Goal: Information Seeking & Learning: Check status

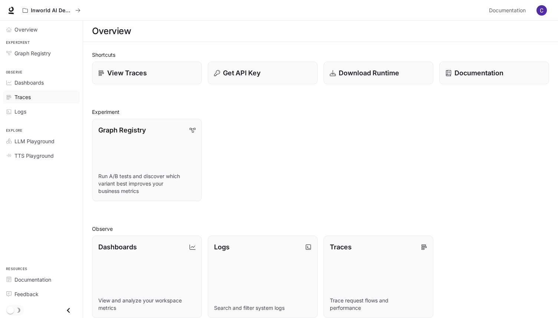
click at [39, 97] on div "Traces" at bounding box center [45, 97] width 62 height 8
click at [129, 73] on p "View Traces" at bounding box center [127, 73] width 40 height 10
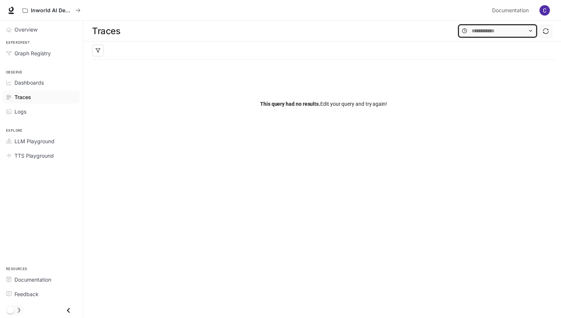
click at [495, 27] on input "text" at bounding box center [498, 31] width 52 height 8
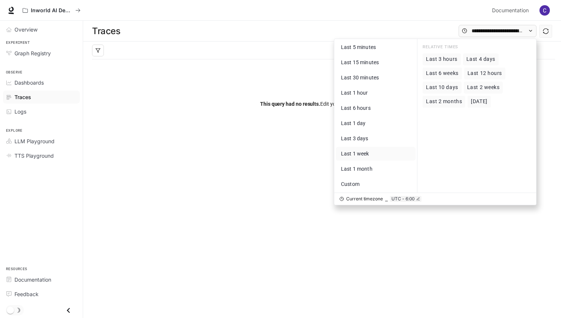
click at [358, 154] on span "Last 1 week" at bounding box center [355, 154] width 28 height 6
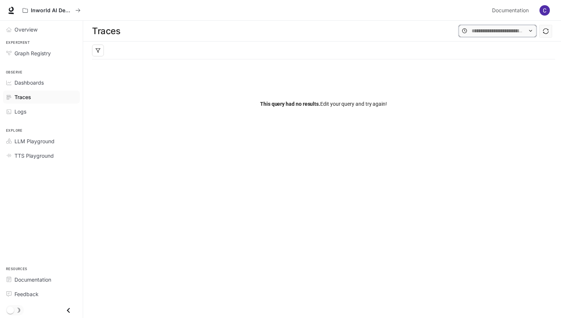
click at [485, 31] on input "text" at bounding box center [498, 31] width 52 height 8
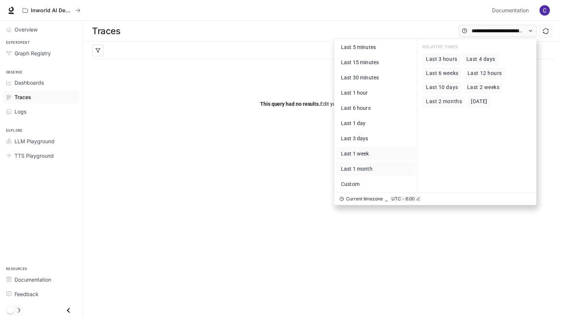
click at [369, 167] on span "Last 1 month" at bounding box center [357, 169] width 32 height 6
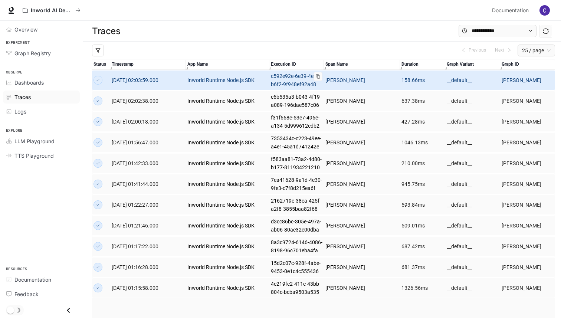
click at [309, 87] on link "c592e92e-6e39-4e6c-b6f2-9f948ef92a48" at bounding box center [297, 80] width 52 height 16
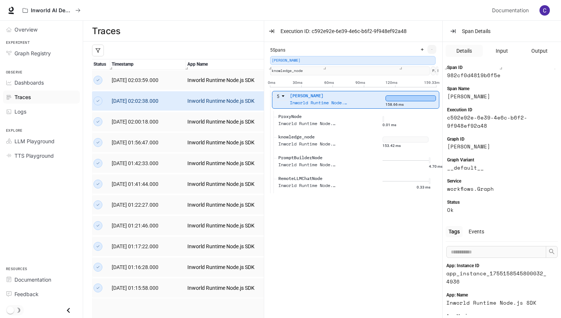
scroll to position [12, 0]
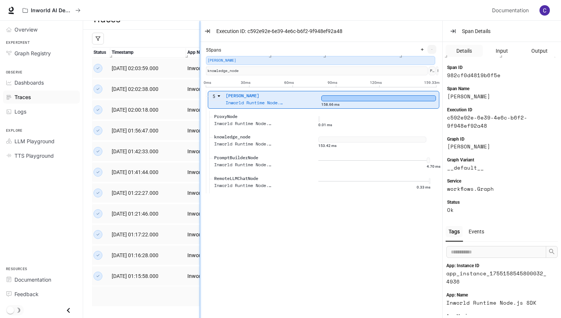
drag, startPoint x: 263, startPoint y: 127, endPoint x: 198, endPoint y: 124, distance: 64.3
click at [198, 124] on div at bounding box center [200, 180] width 4 height 318
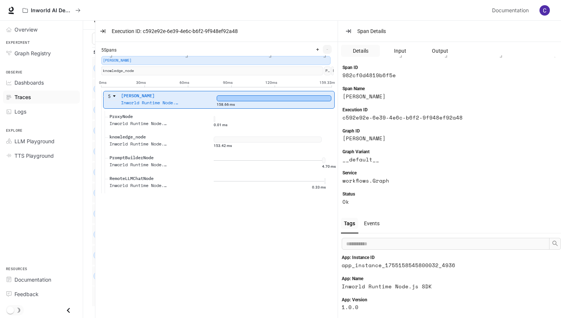
drag, startPoint x: 443, startPoint y: 71, endPoint x: 335, endPoint y: 79, distance: 108.4
click at [401, 53] on span "Input" at bounding box center [400, 51] width 12 height 8
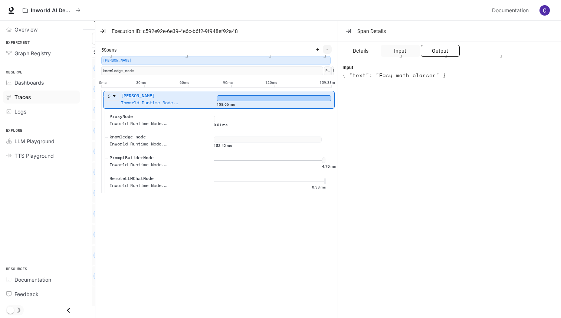
click at [437, 48] on span "Output" at bounding box center [440, 51] width 16 height 8
click at [408, 52] on button "Input" at bounding box center [400, 51] width 39 height 12
click at [428, 53] on button "Output" at bounding box center [440, 51] width 39 height 12
click at [348, 29] on icon "button" at bounding box center [349, 31] width 6 height 6
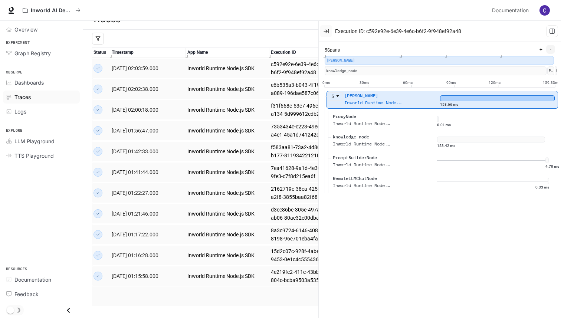
click at [328, 32] on icon "button" at bounding box center [326, 31] width 6 height 6
